Goal: Transaction & Acquisition: Purchase product/service

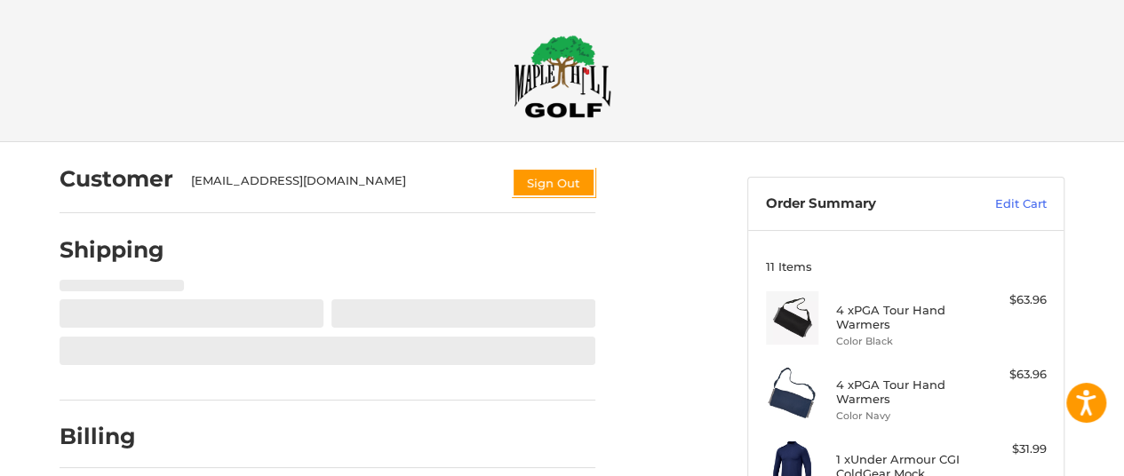
select select "**"
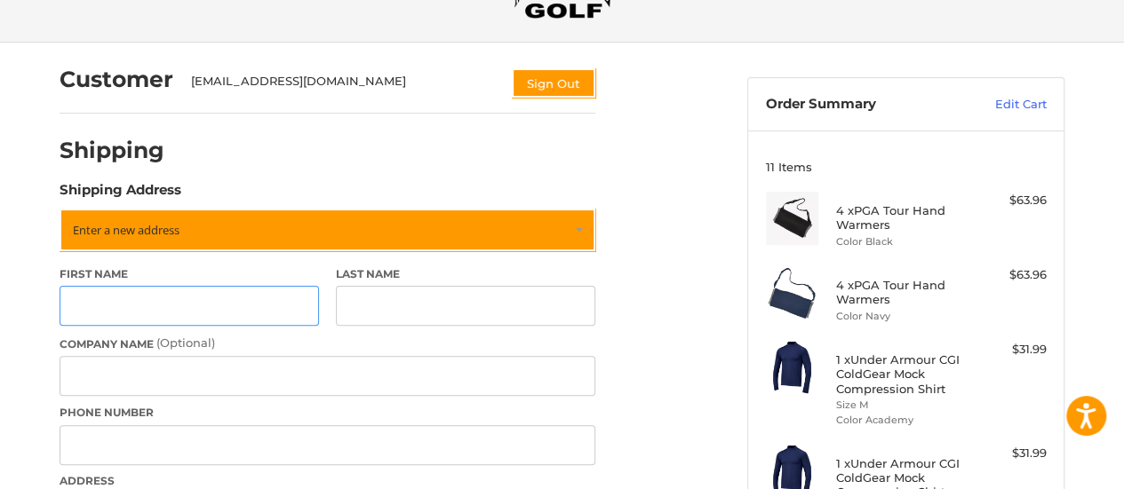
scroll to position [115, 0]
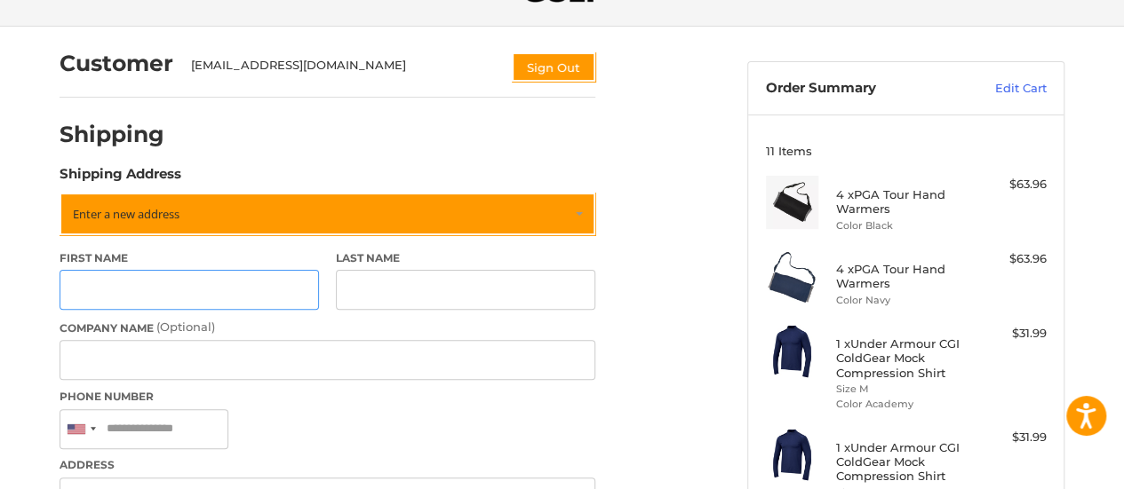
click at [199, 292] on input "First Name" at bounding box center [189, 290] width 259 height 40
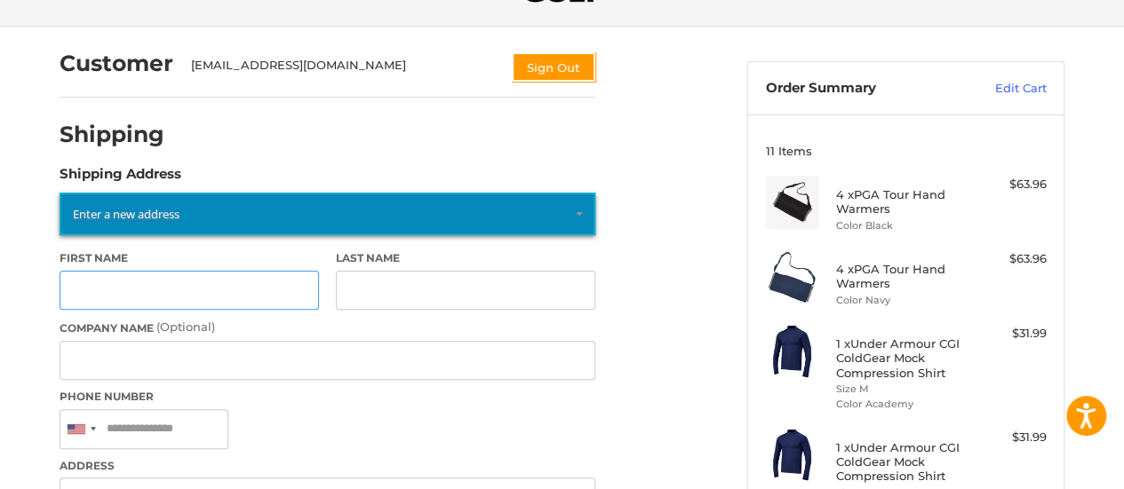
type input "*******"
type input "*****"
type input "**********"
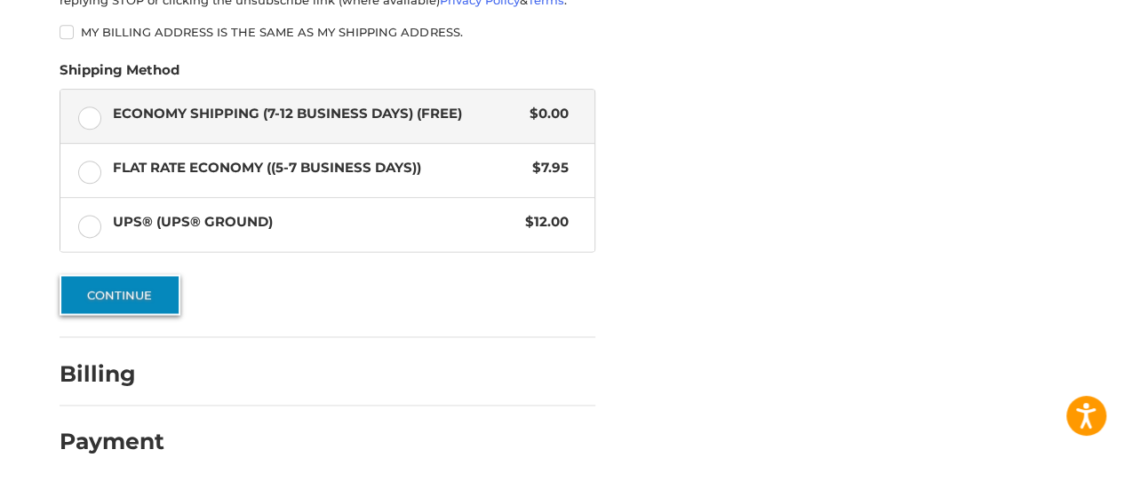
scroll to position [1066, 0]
click at [133, 302] on button "Continue" at bounding box center [120, 294] width 121 height 41
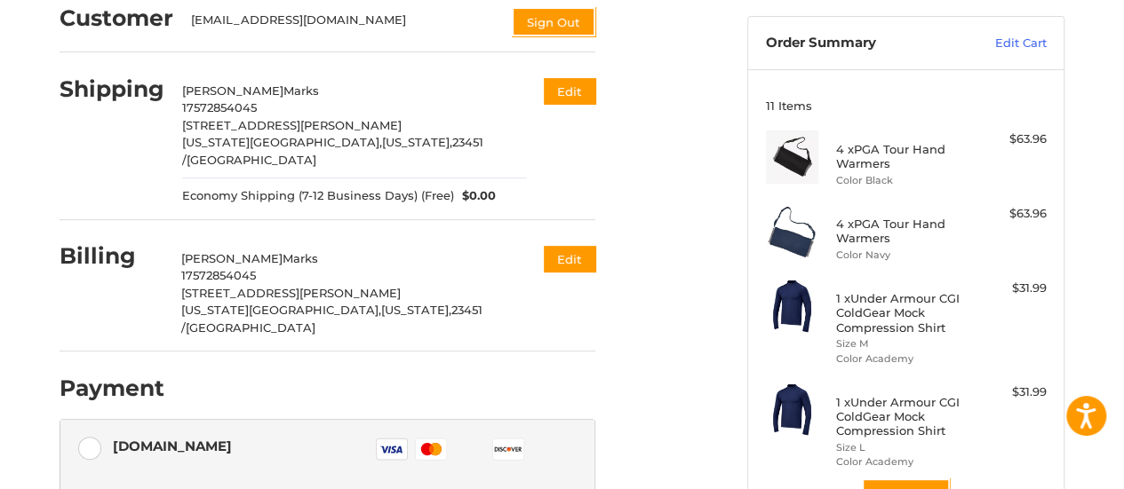
scroll to position [159, 0]
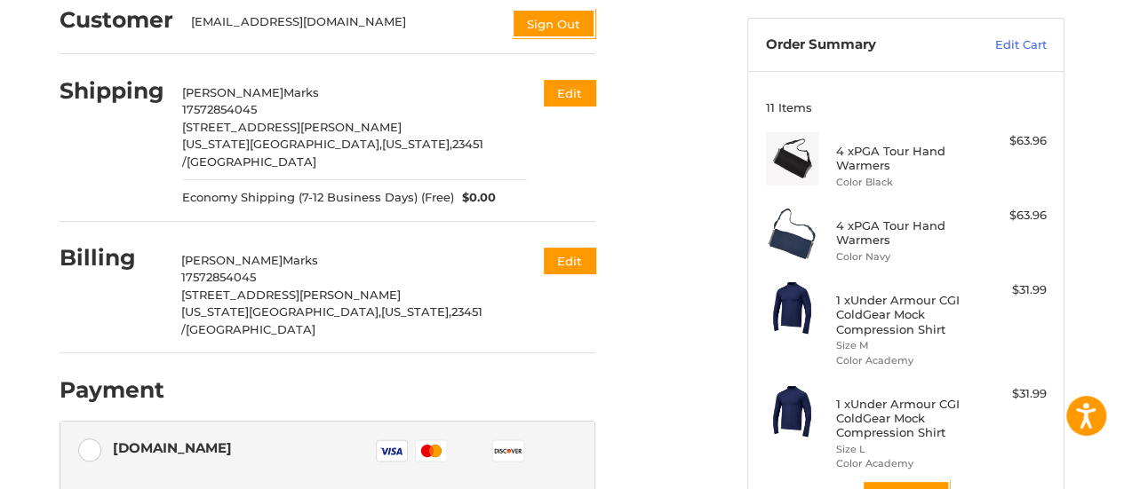
click at [25, 159] on div "Customer [EMAIL_ADDRESS][DOMAIN_NAME] Sign Out Shipping [PERSON_NAME] 175728540…" at bounding box center [562, 483] width 1124 height 1000
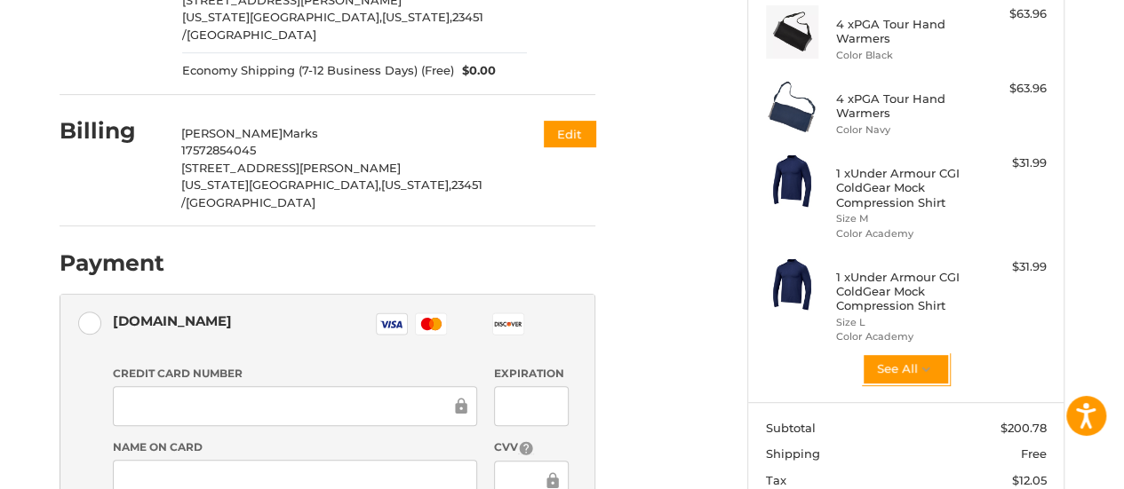
scroll to position [301, 0]
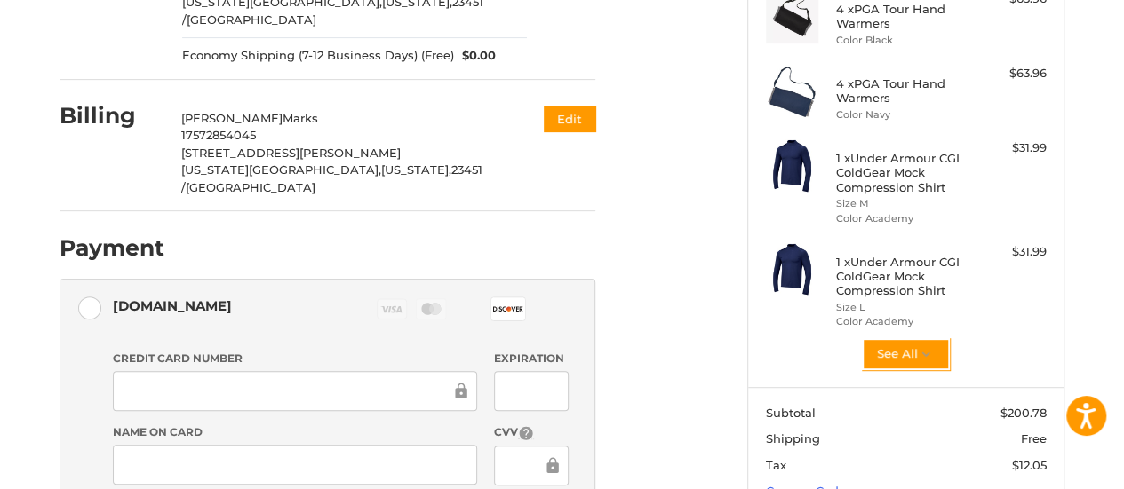
click at [21, 324] on div "Customer [EMAIL_ADDRESS][DOMAIN_NAME] Sign Out Shipping [PERSON_NAME] 175728540…" at bounding box center [562, 341] width 1124 height 1000
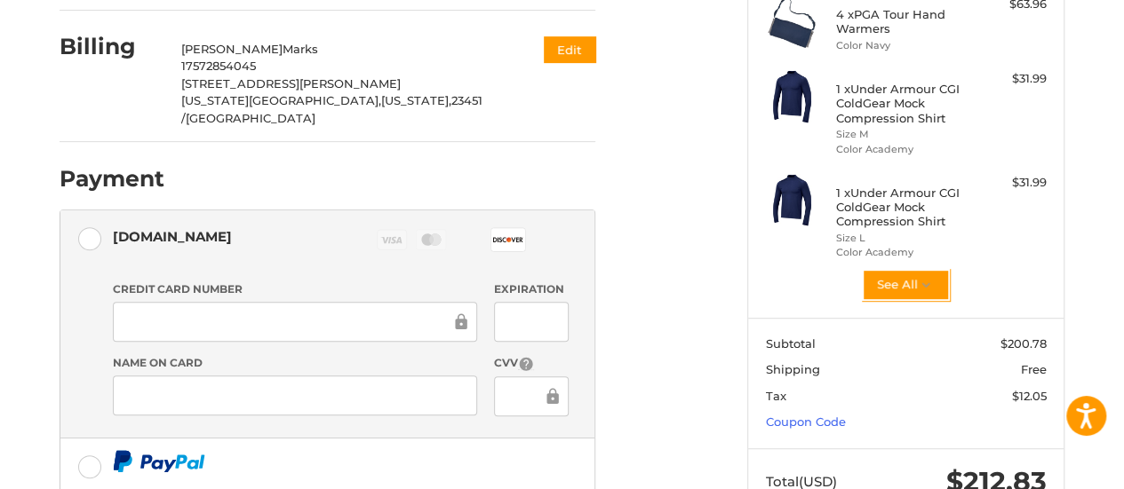
scroll to position [372, 0]
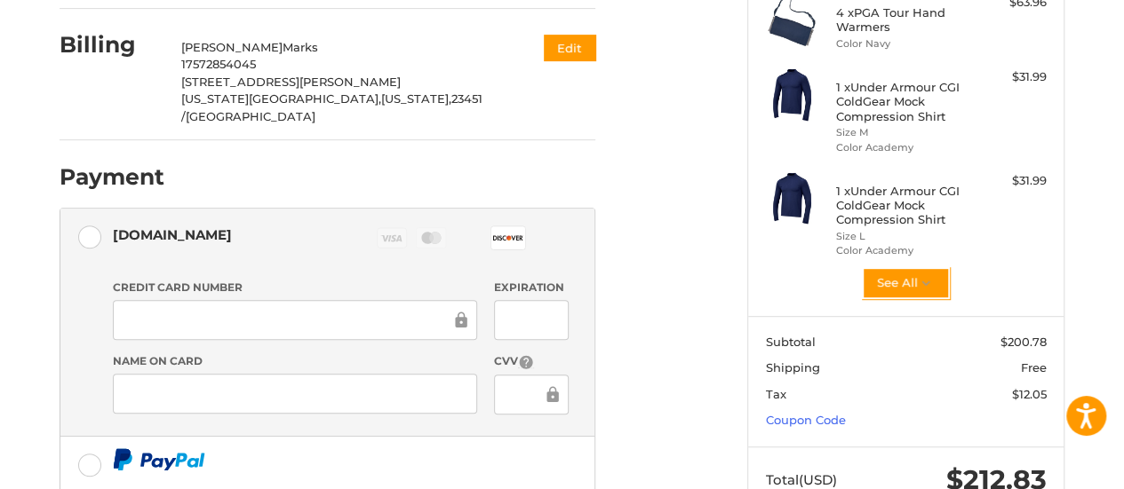
click at [497, 300] on div at bounding box center [531, 320] width 74 height 40
click at [19, 298] on div "Customer [EMAIL_ADDRESS][DOMAIN_NAME] Sign Out Shipping [PERSON_NAME] 175728540…" at bounding box center [562, 270] width 1124 height 1000
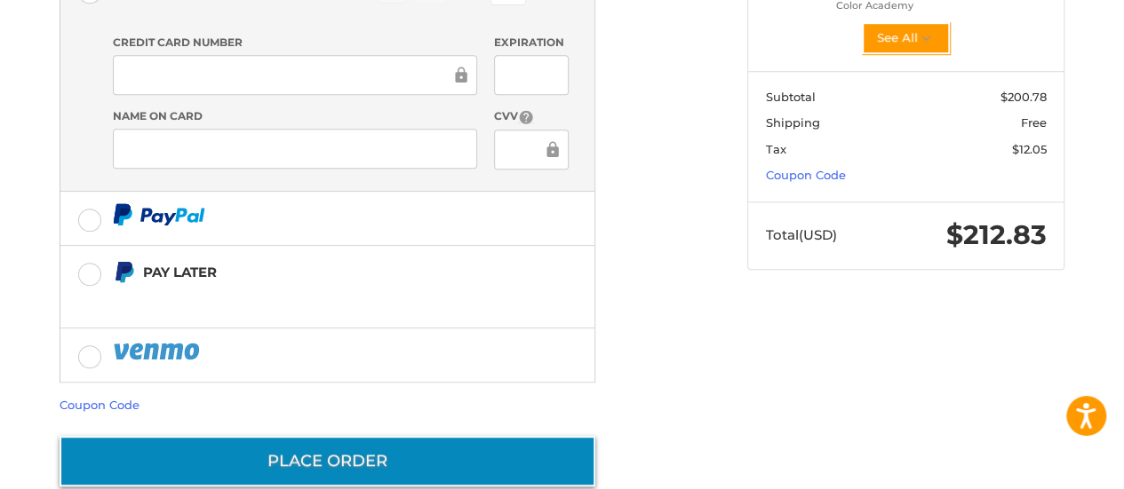
scroll to position [616, 0]
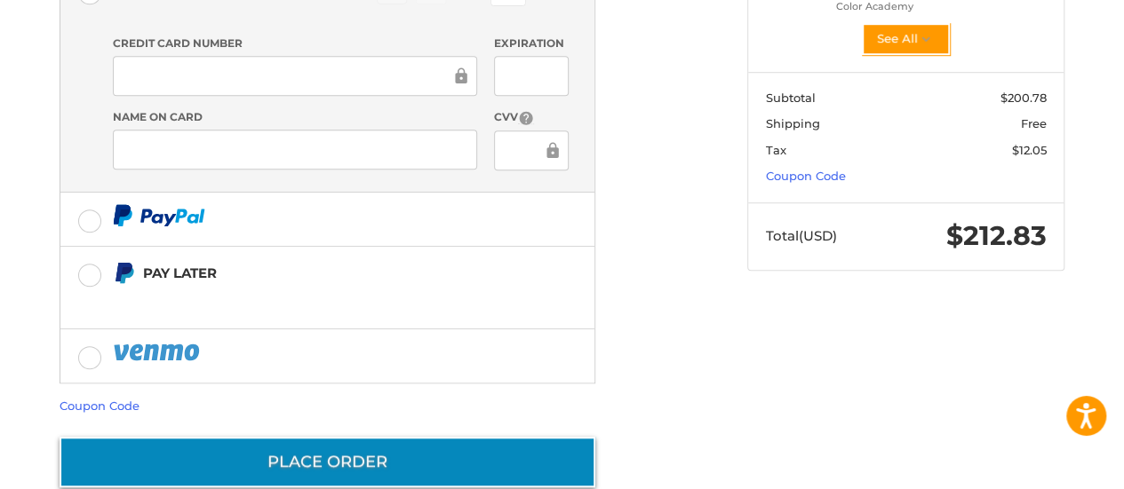
click at [310, 437] on button "Place Order" at bounding box center [328, 462] width 536 height 51
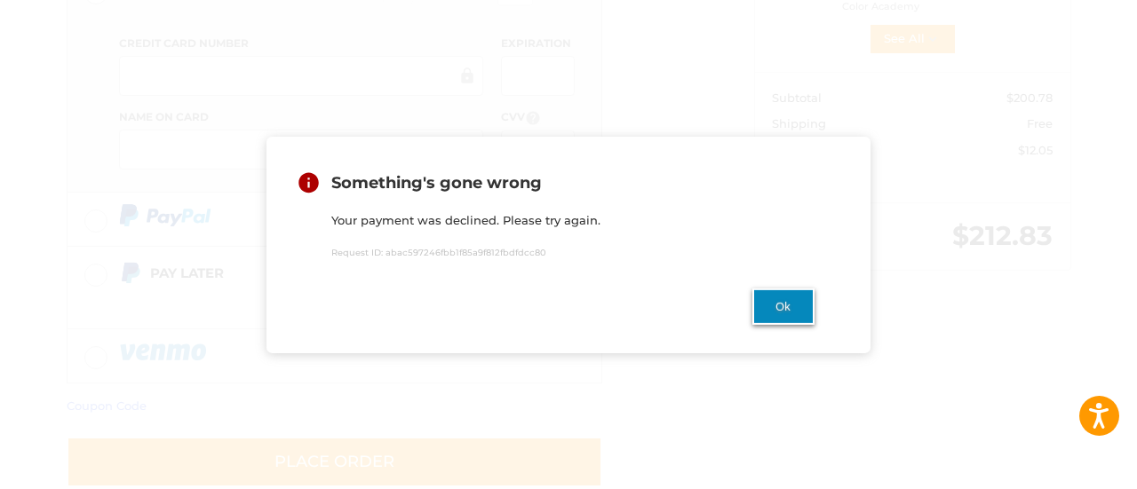
click at [791, 303] on button "Ok" at bounding box center [783, 307] width 62 height 36
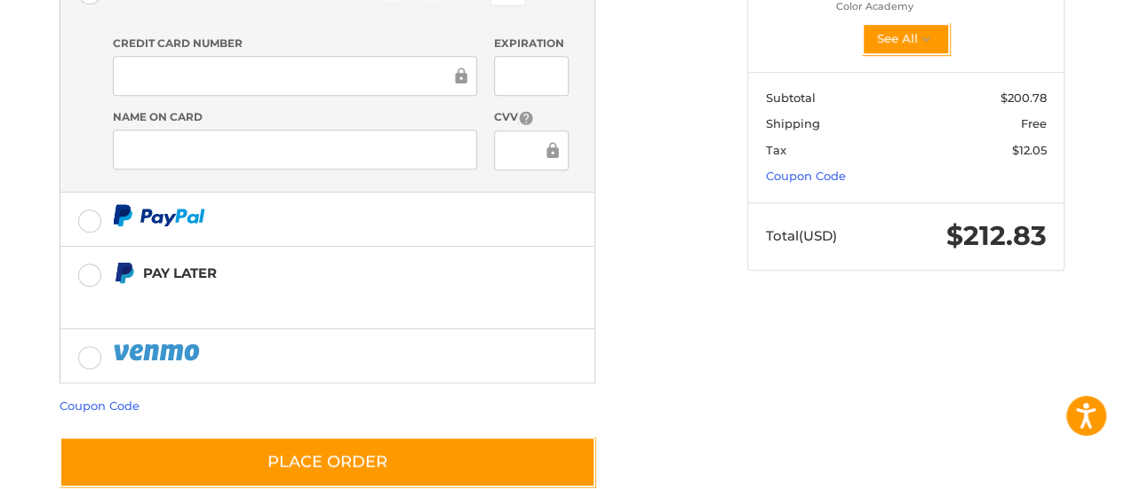
click at [528, 56] on div at bounding box center [531, 76] width 74 height 40
click at [71, 68] on li "[DOMAIN_NAME] Visa Master Amex Discover Diners Club JCB Credit card Credit Card…" at bounding box center [327, 78] width 534 height 228
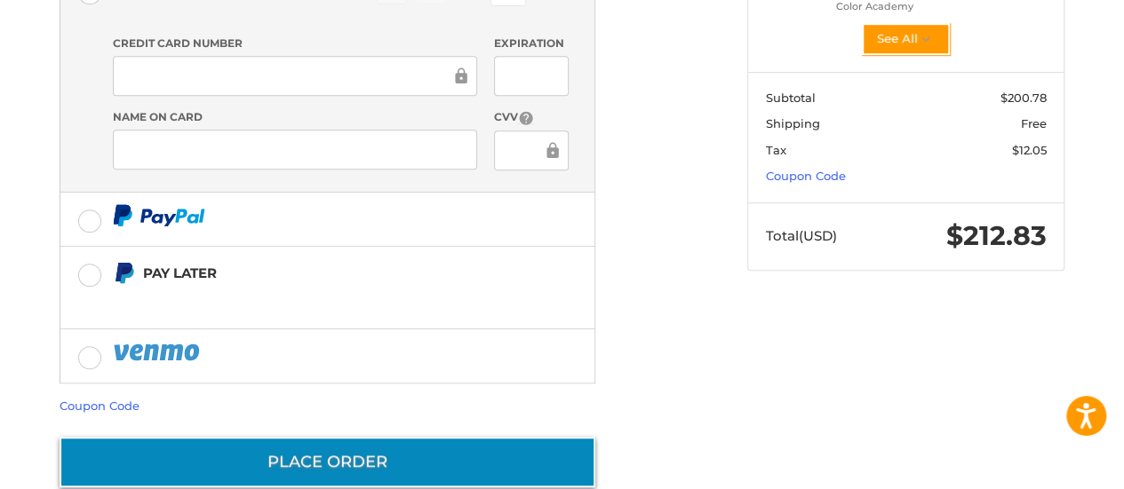
click at [339, 437] on button "Place Order" at bounding box center [328, 462] width 536 height 51
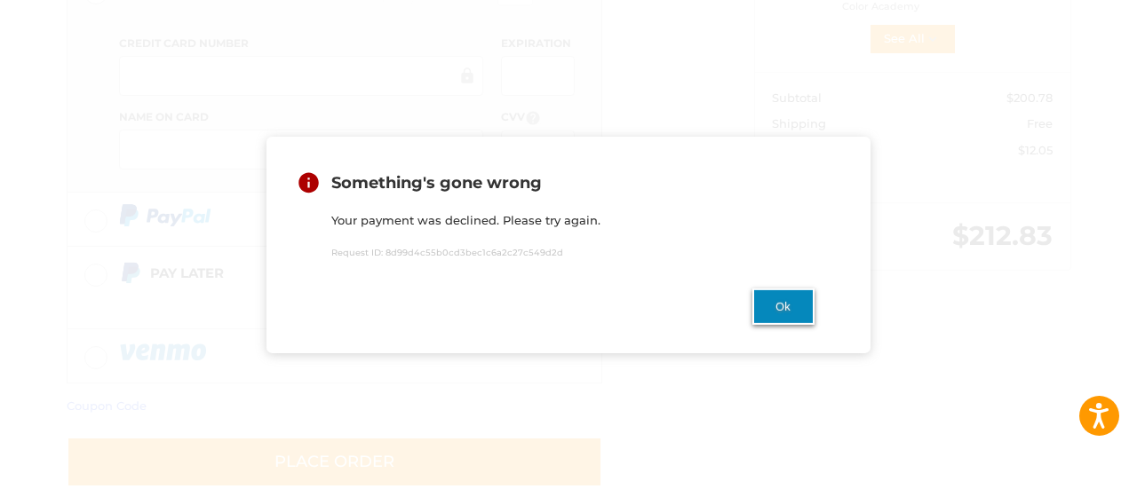
click at [764, 314] on button "Ok" at bounding box center [783, 307] width 62 height 36
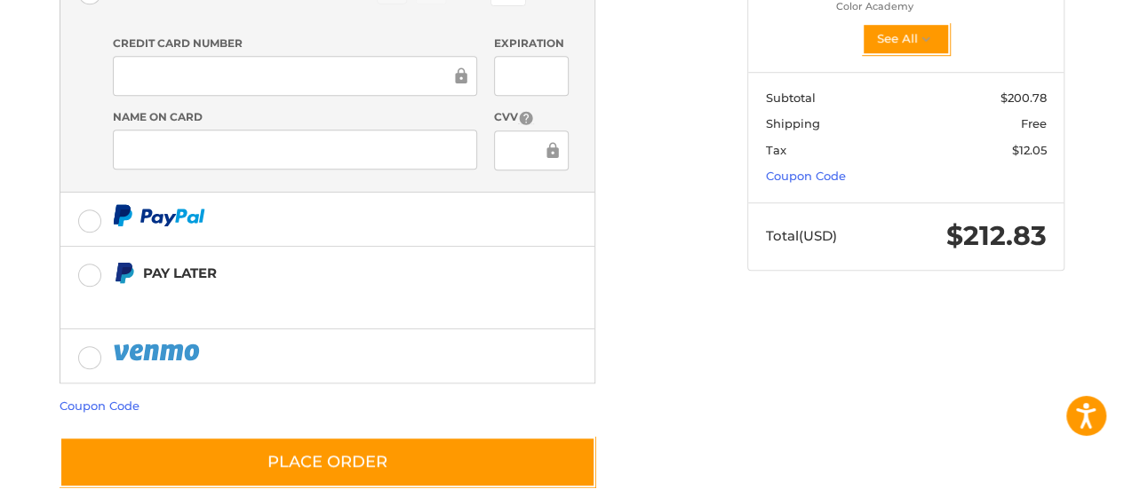
click at [691, 242] on div "Customer [EMAIL_ADDRESS][DOMAIN_NAME] Sign Out Shipping [PERSON_NAME] 175728540…" at bounding box center [389, 17] width 687 height 983
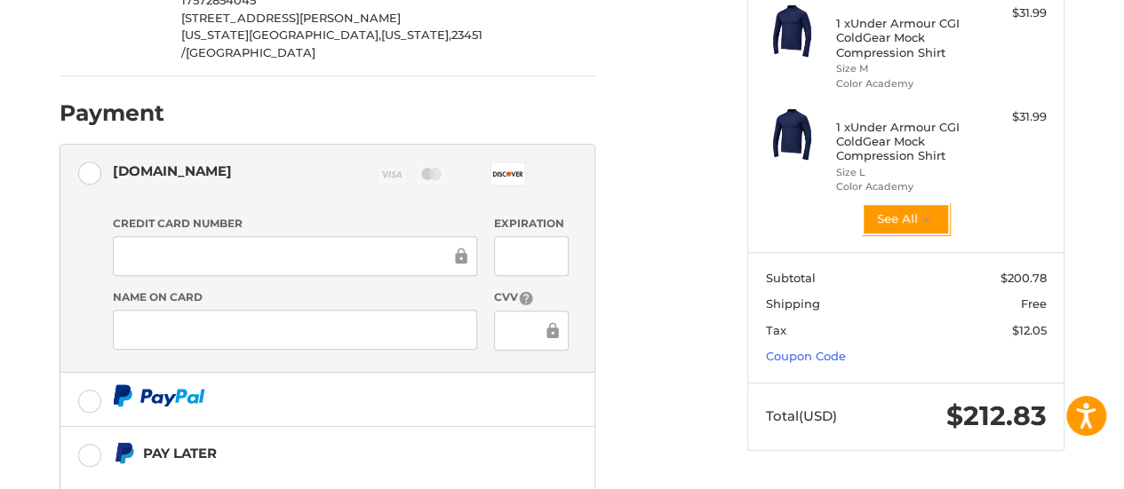
scroll to position [439, 0]
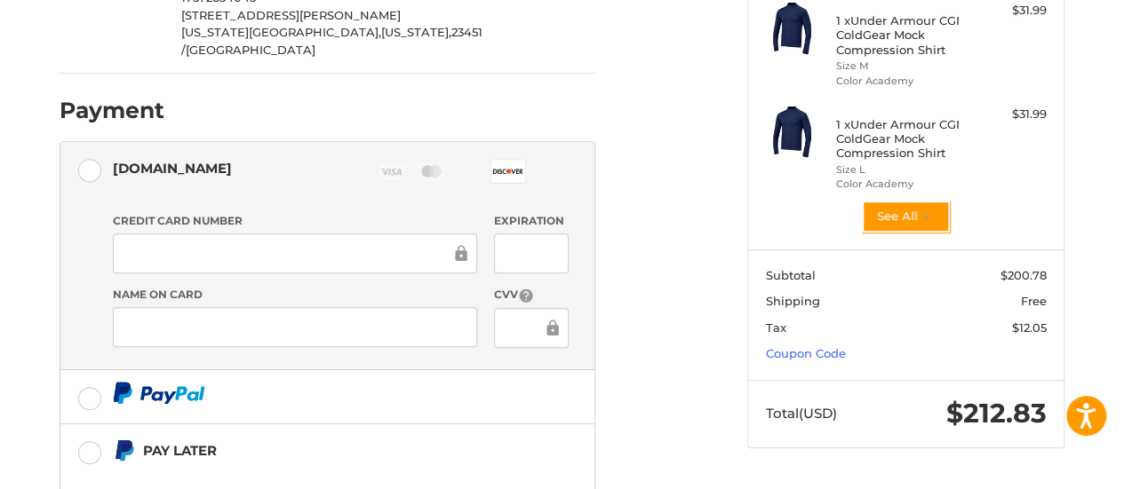
click at [626, 165] on ol "Customer [EMAIL_ADDRESS][DOMAIN_NAME] Sign Out Shipping [PERSON_NAME] 175728540…" at bounding box center [362, 183] width 605 height 961
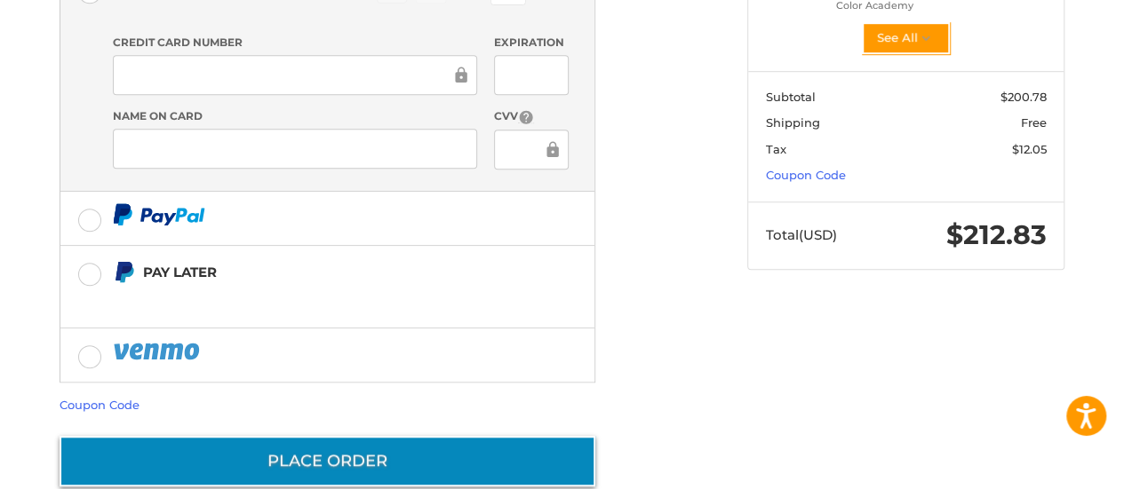
scroll to position [616, 0]
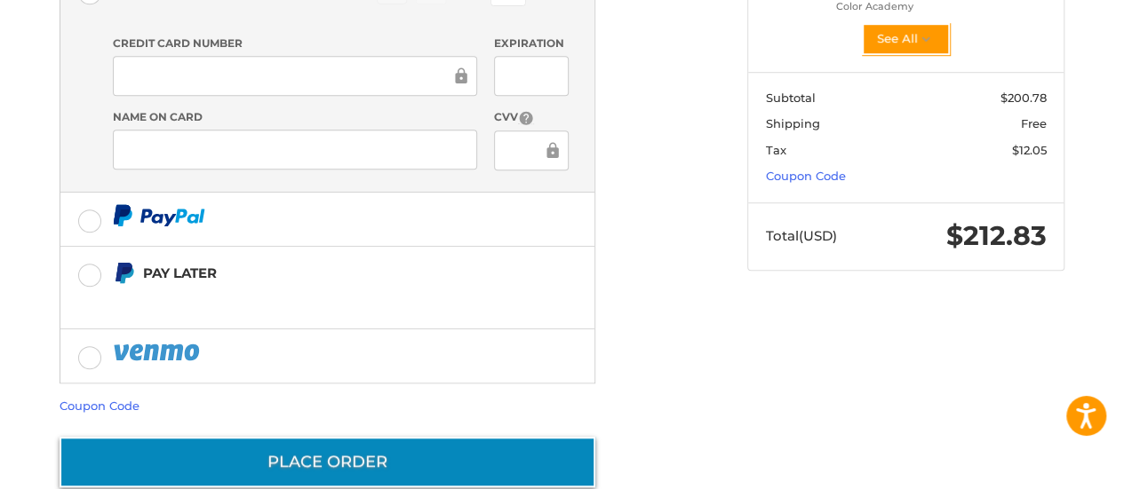
click at [377, 437] on button "Place Order" at bounding box center [328, 462] width 536 height 51
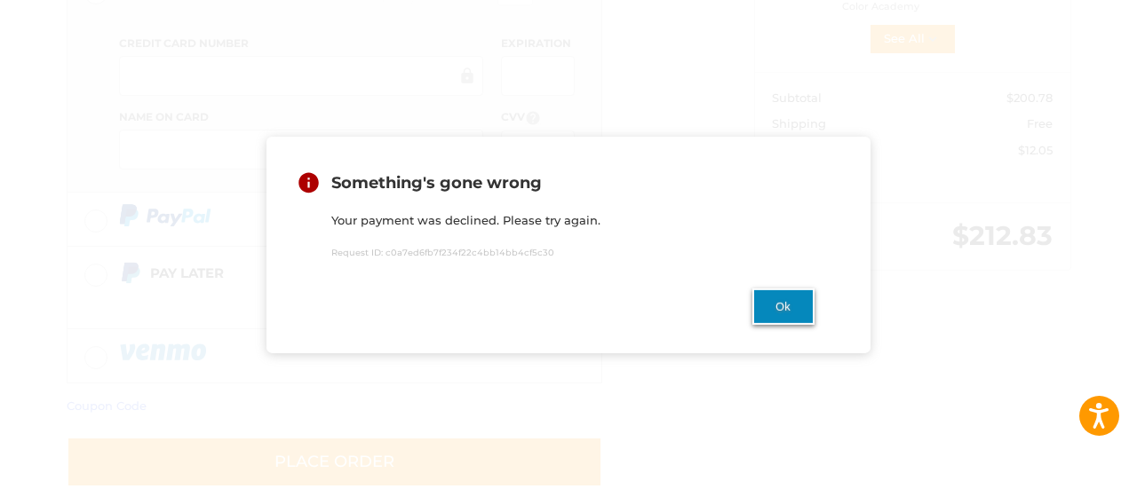
click at [794, 304] on button "Ok" at bounding box center [783, 307] width 62 height 36
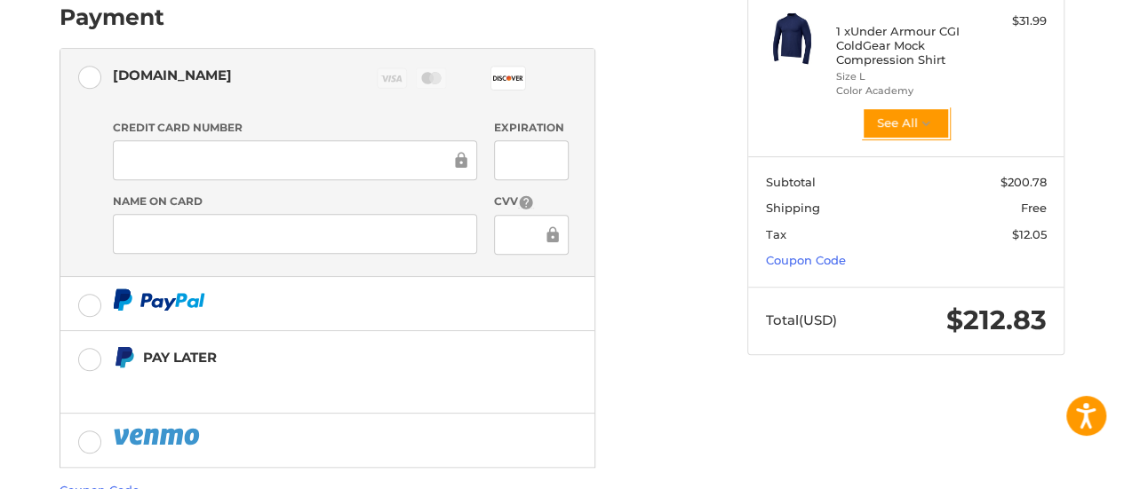
scroll to position [510, 0]
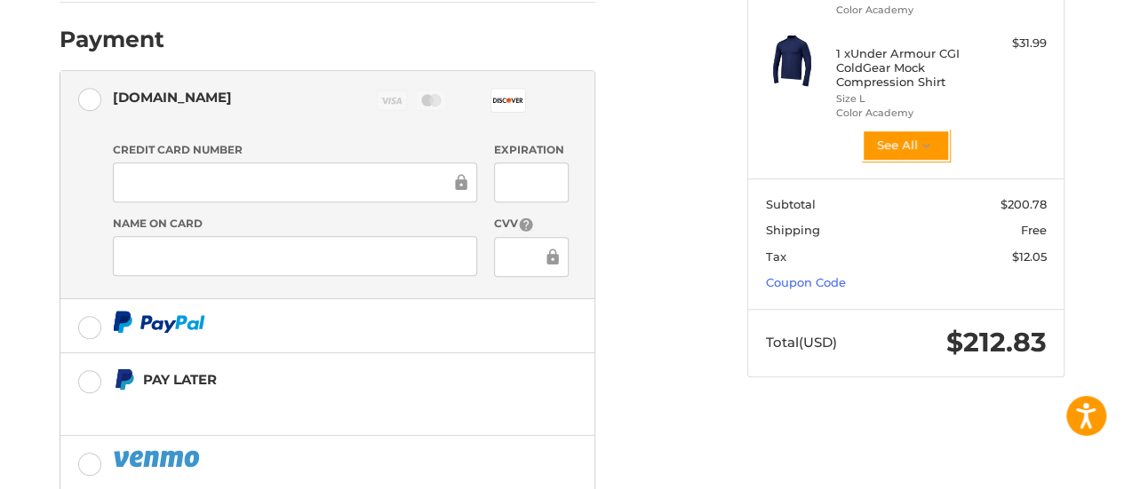
click at [666, 291] on div "Customer [EMAIL_ADDRESS][DOMAIN_NAME] Sign Out Shipping [PERSON_NAME] 175728540…" at bounding box center [389, 123] width 687 height 983
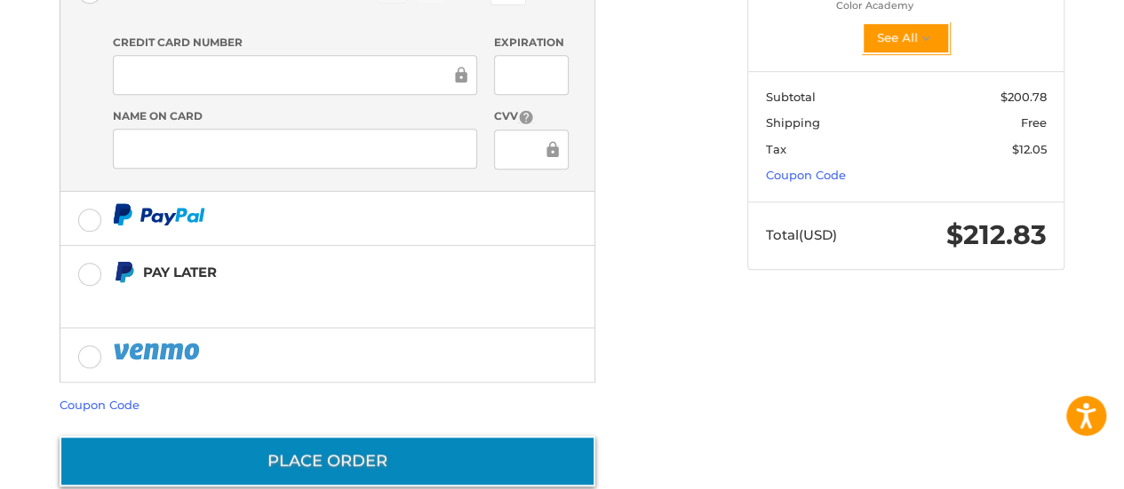
scroll to position [616, 0]
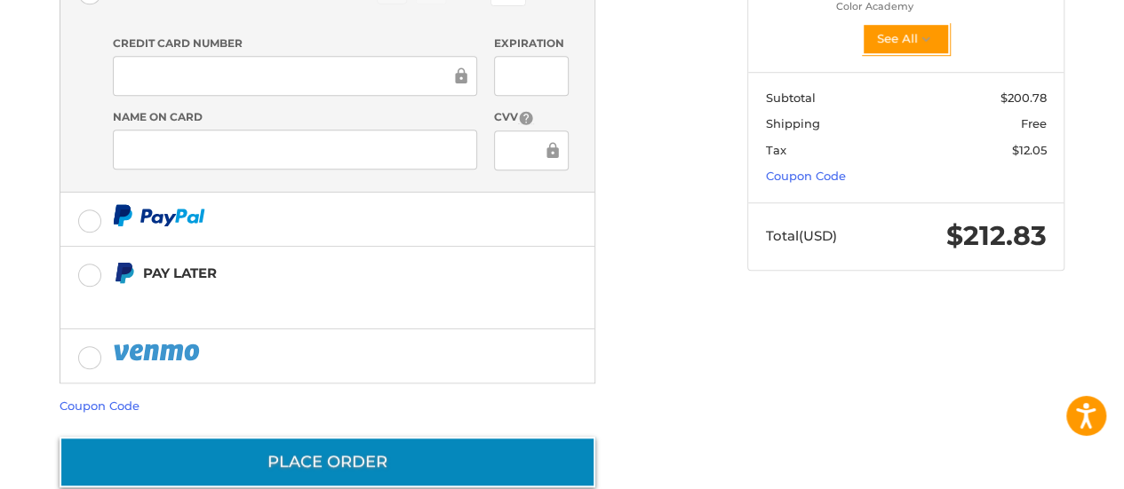
click at [339, 437] on button "Place Order" at bounding box center [328, 462] width 536 height 51
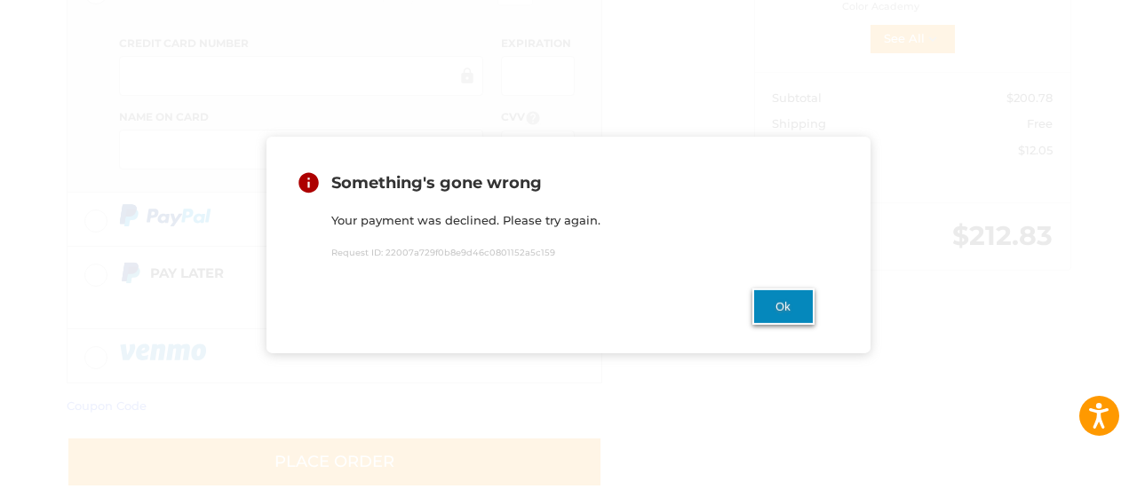
click at [770, 303] on button "Ok" at bounding box center [783, 307] width 62 height 36
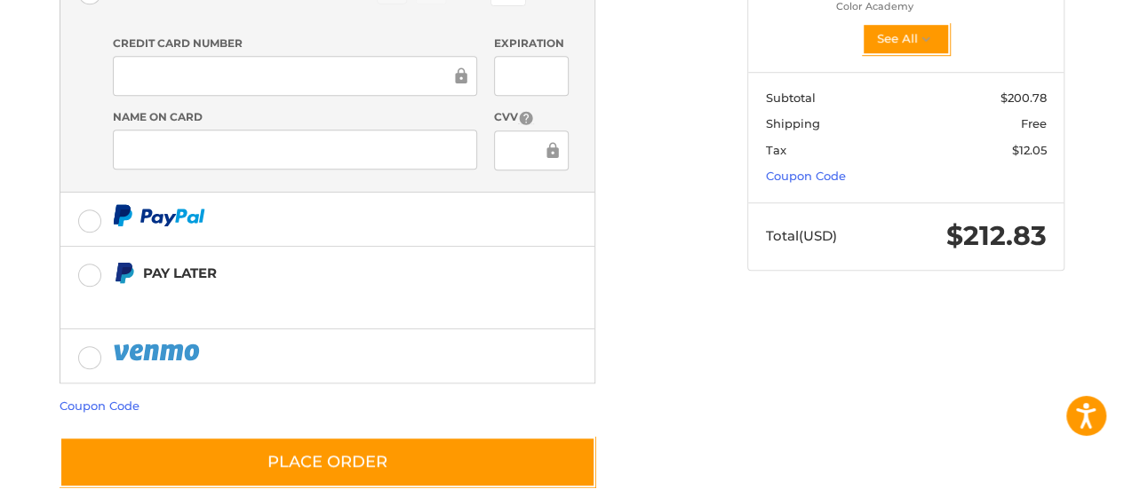
click at [682, 262] on div "Customer [EMAIL_ADDRESS][DOMAIN_NAME] Sign Out Shipping [PERSON_NAME] 175728540…" at bounding box center [389, 17] width 687 height 983
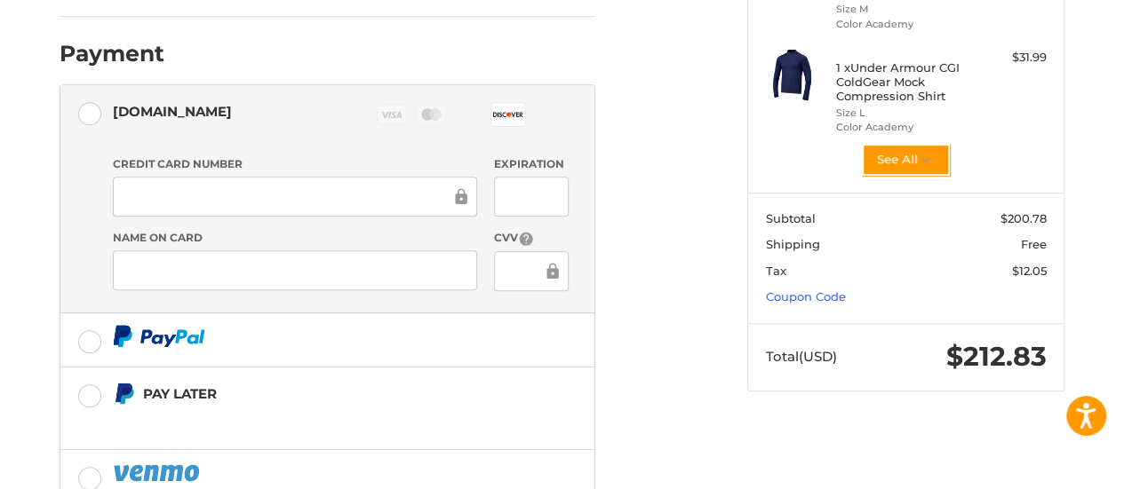
scroll to position [497, 0]
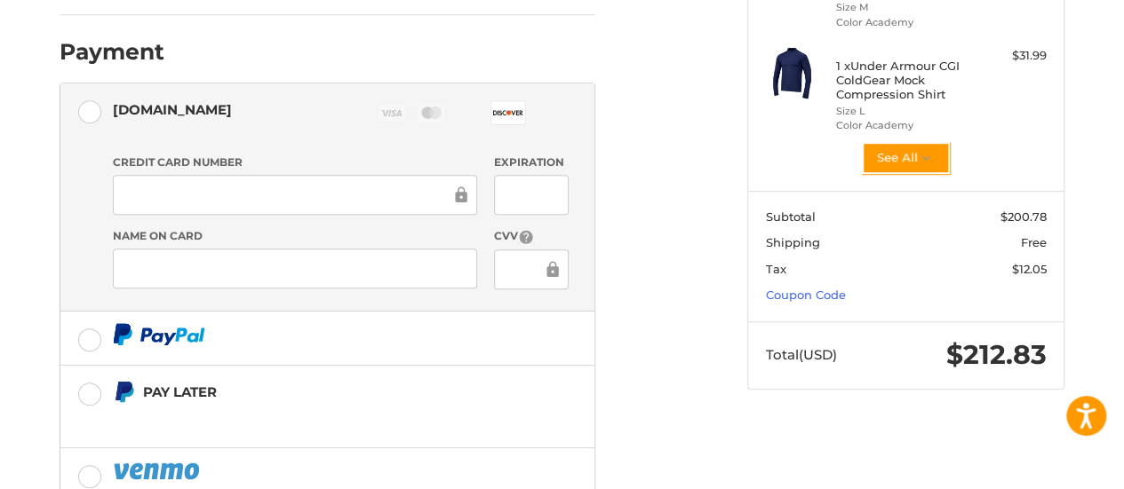
click at [27, 288] on div "Customer [EMAIL_ADDRESS][DOMAIN_NAME] Sign Out Shipping [PERSON_NAME] 175728540…" at bounding box center [562, 145] width 1124 height 1000
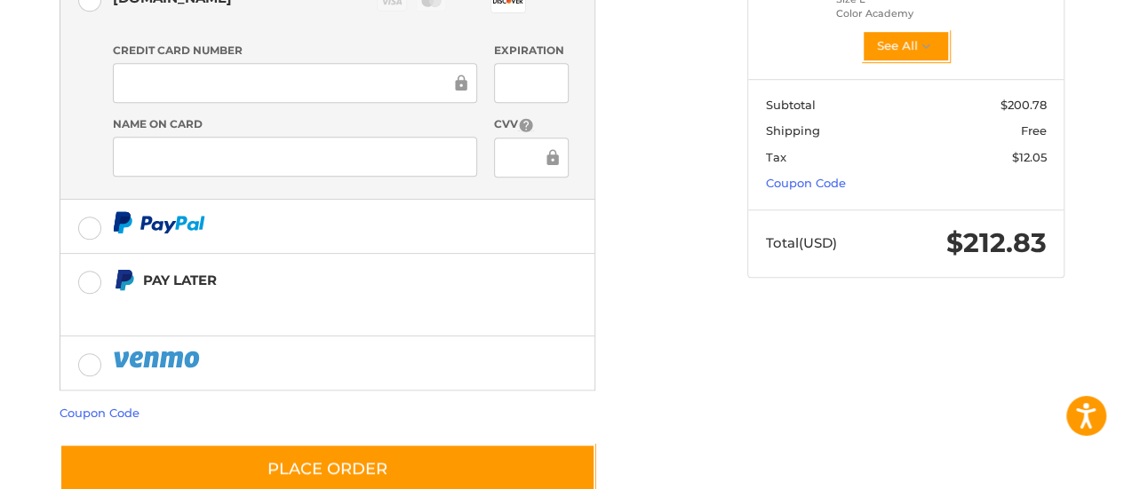
scroll to position [617, 0]
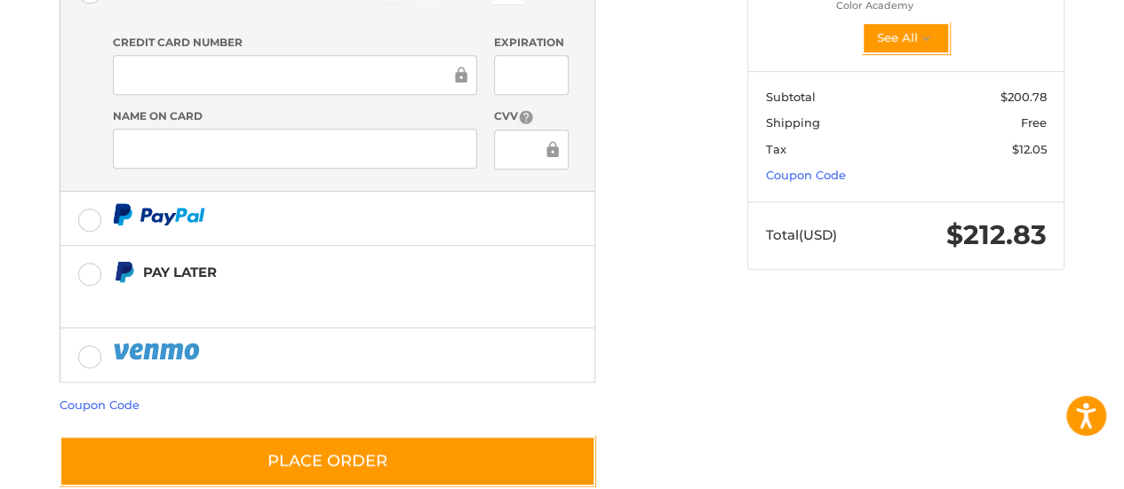
click at [338, 55] on div at bounding box center [295, 75] width 364 height 40
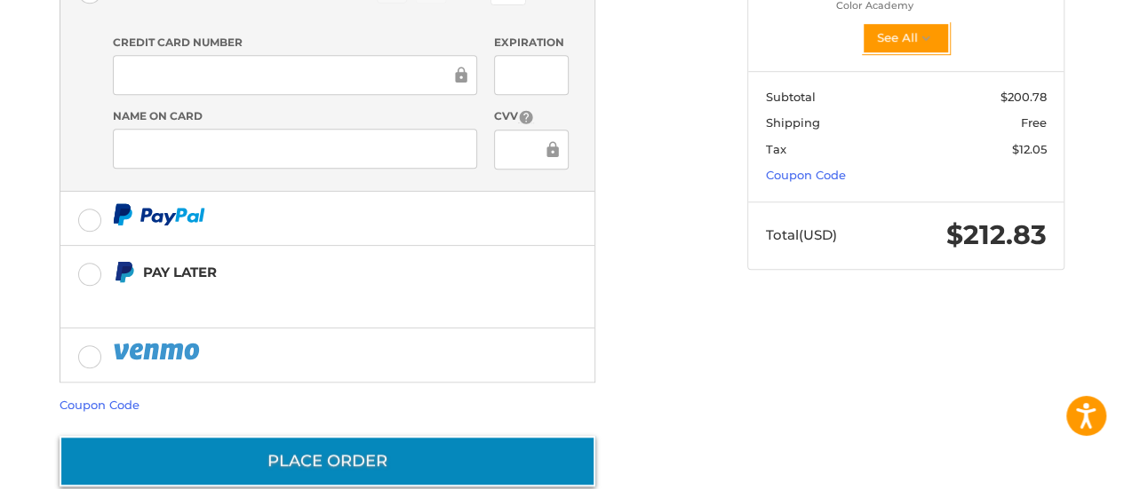
scroll to position [616, 0]
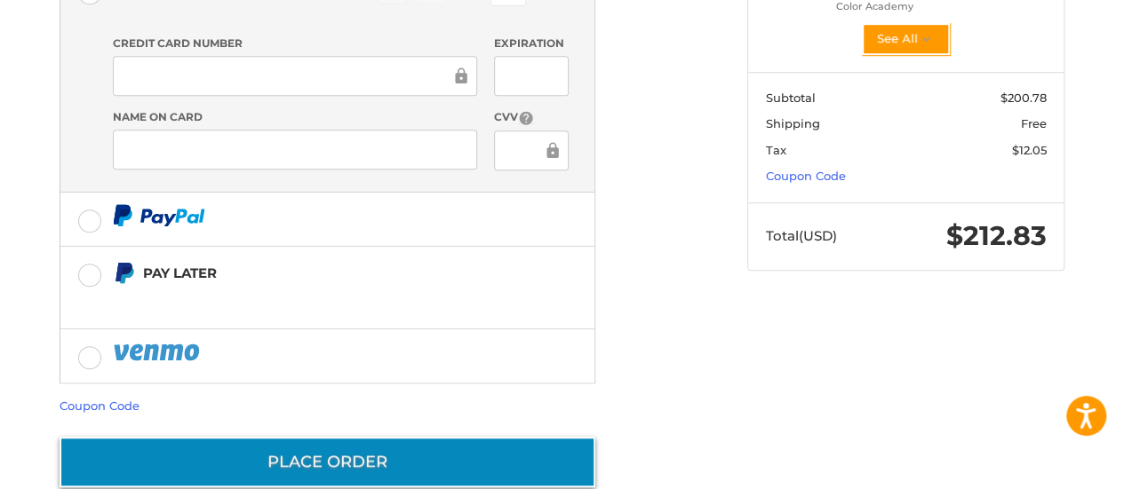
click at [393, 437] on button "Place Order" at bounding box center [328, 462] width 536 height 51
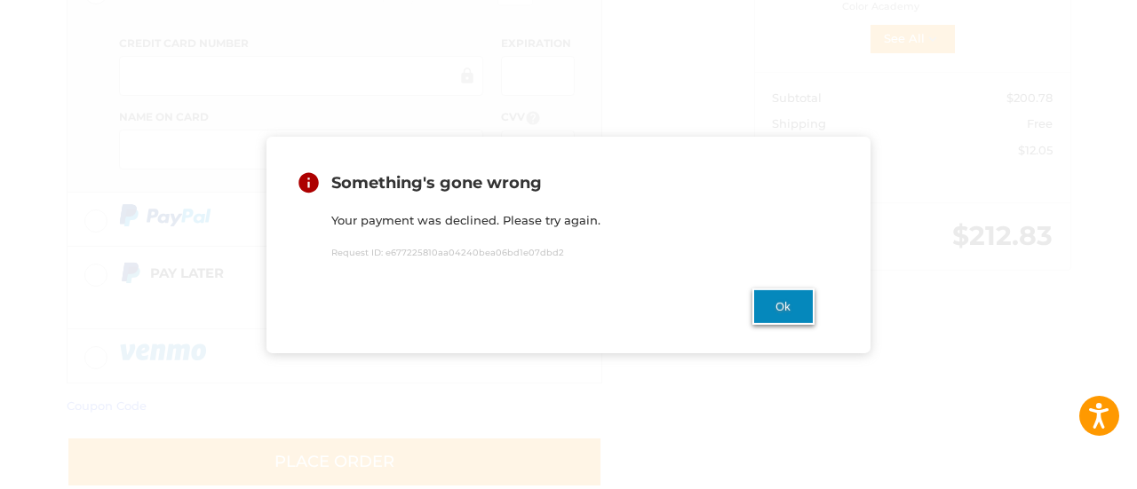
click at [762, 303] on button "Ok" at bounding box center [783, 307] width 62 height 36
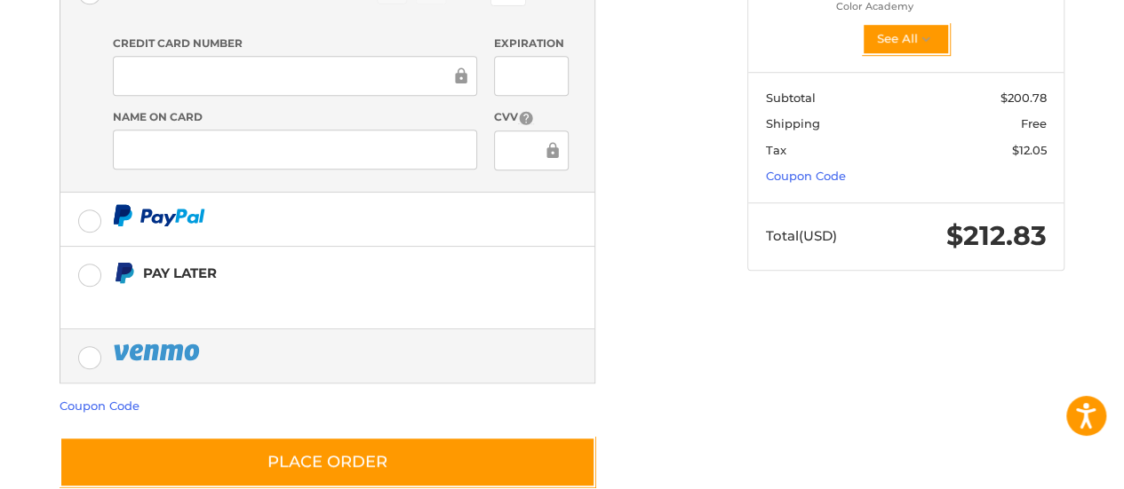
click at [93, 330] on label at bounding box center [327, 356] width 534 height 53
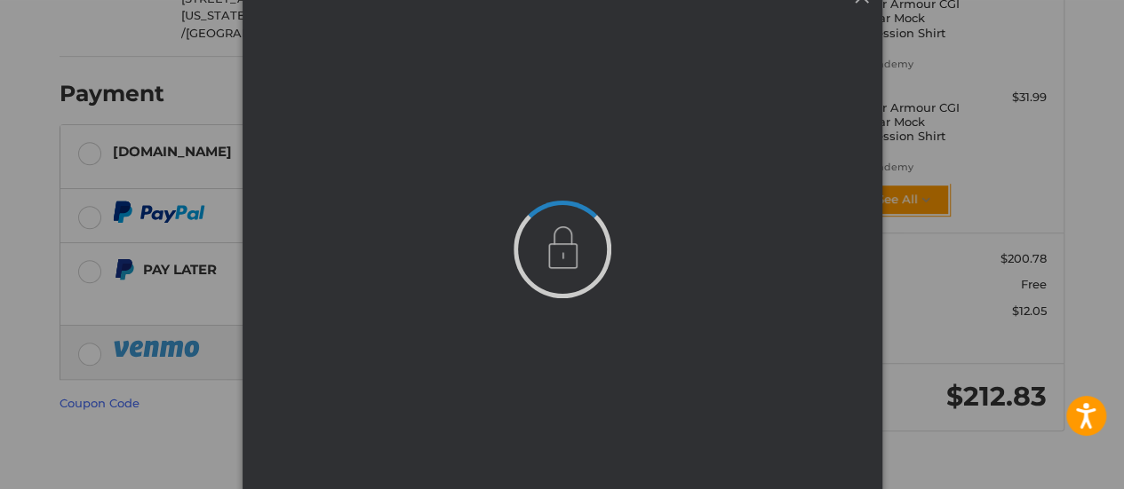
scroll to position [0, 0]
click at [905, 449] on div at bounding box center [562, 244] width 1124 height 489
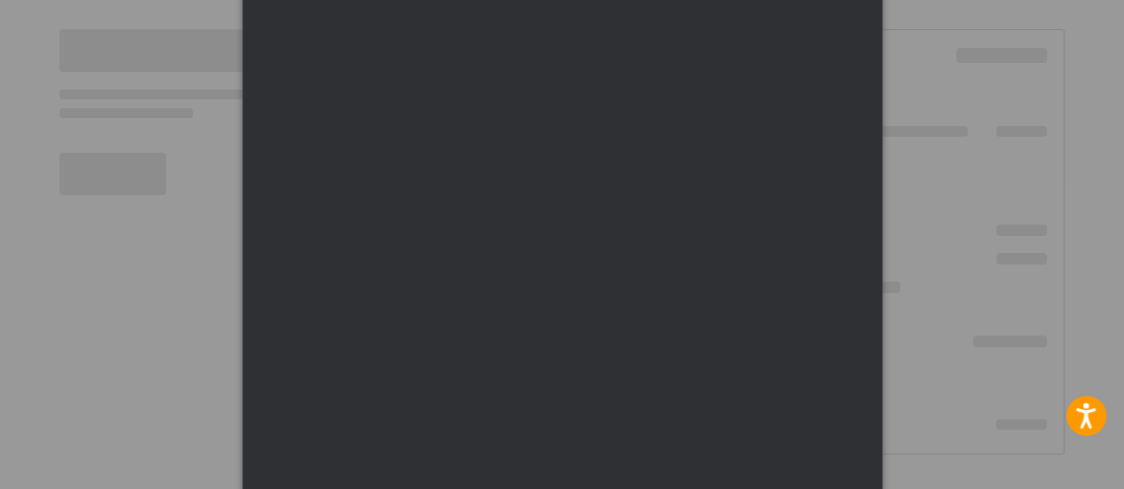
scroll to position [147, 0]
